Goal: Transaction & Acquisition: Purchase product/service

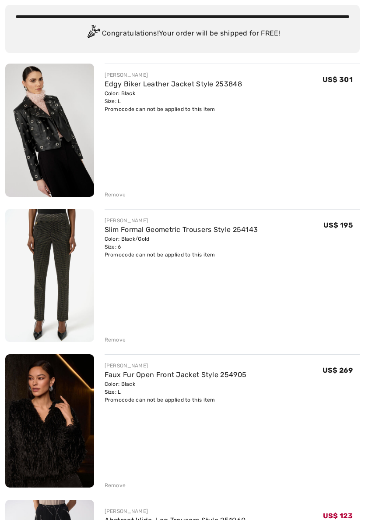
scroll to position [67, 0]
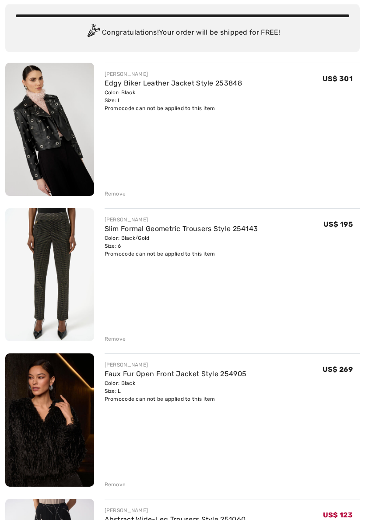
click at [102, 193] on div "FRANK LYMAN Edgy Biker Leather Jacket Style 253848 Color: Black Size: L Final S…" at bounding box center [227, 130] width 266 height 135
click at [102, 336] on div "JOSEPH RIBKOFF Slim Formal Geometric Trousers Style 254143 Color: Black/Gold Si…" at bounding box center [227, 275] width 266 height 134
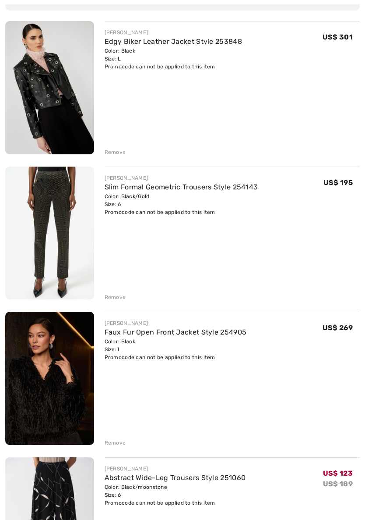
scroll to position [116, 0]
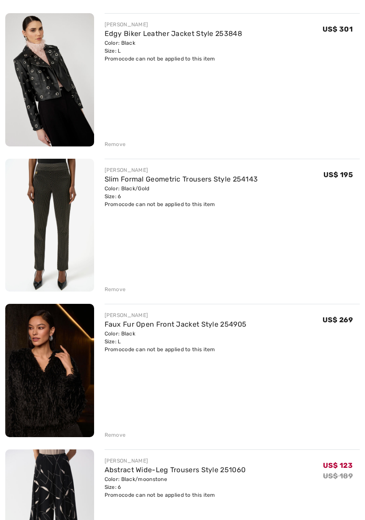
click at [110, 146] on div "Remove" at bounding box center [115, 145] width 21 height 8
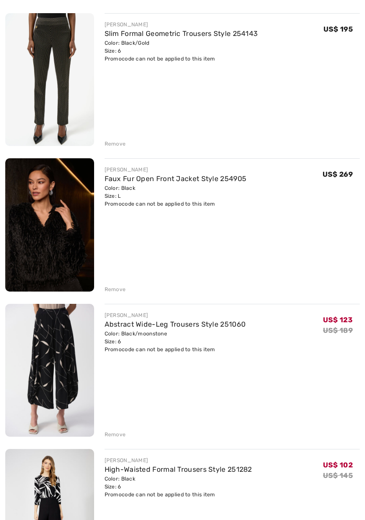
click at [114, 144] on div "Remove" at bounding box center [115, 144] width 21 height 8
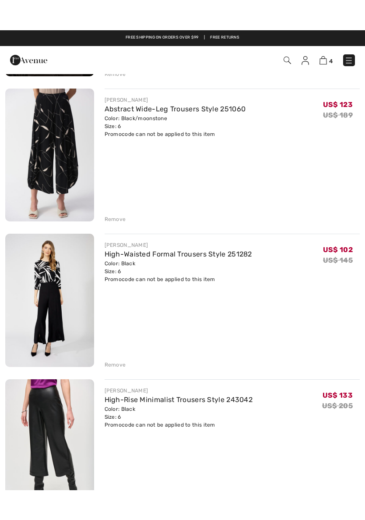
scroll to position [216, 0]
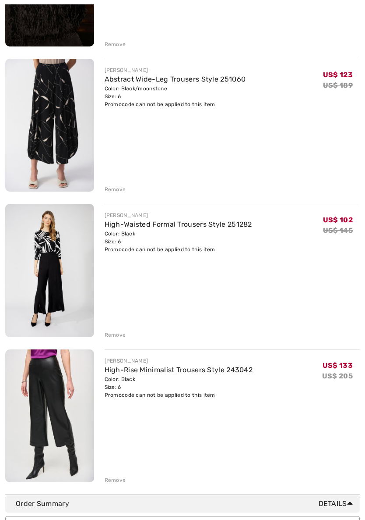
click at [106, 333] on div "Remove" at bounding box center [115, 335] width 21 height 8
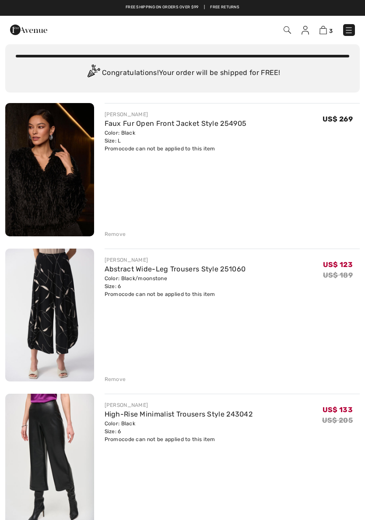
scroll to position [25, 0]
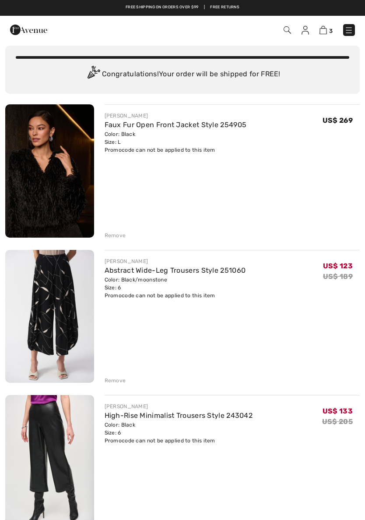
click at [41, 181] on img at bounding box center [49, 170] width 89 height 133
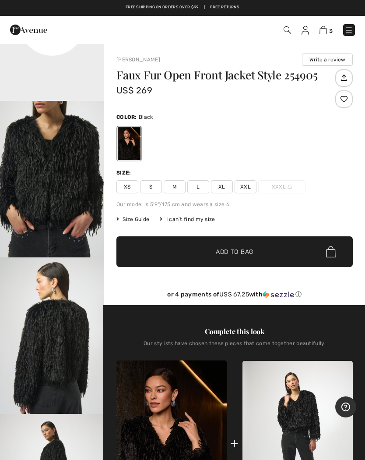
click at [332, 24] on span "3" at bounding box center [257, 30] width 196 height 12
click at [331, 25] on link "3" at bounding box center [326, 30] width 13 height 11
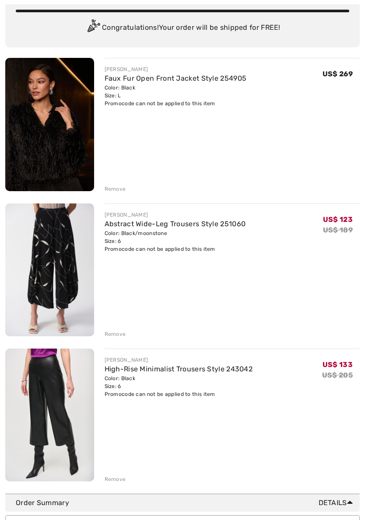
scroll to position [74, 0]
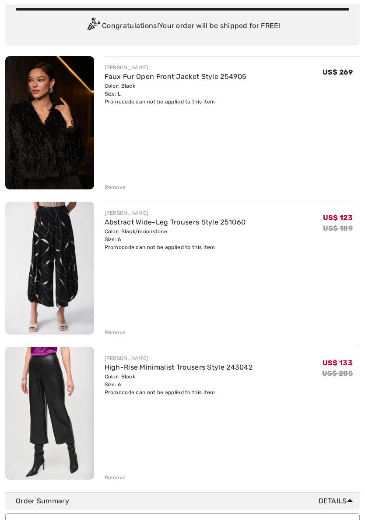
click at [109, 330] on div "Remove" at bounding box center [115, 332] width 21 height 8
